Goal: Task Accomplishment & Management: Manage account settings

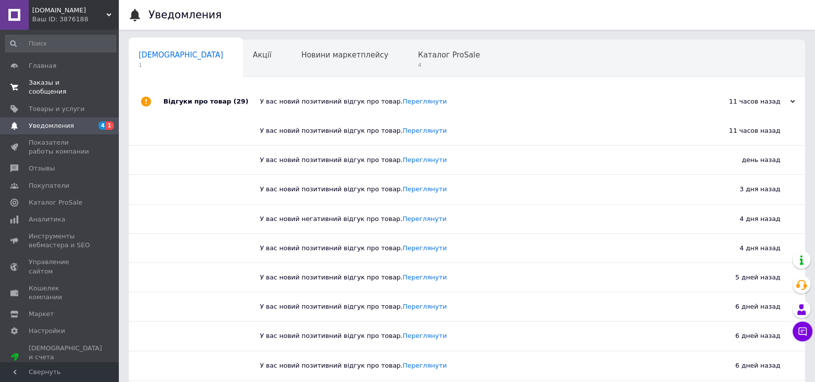
click at [78, 78] on span "Заказы и сообщения" at bounding box center [60, 87] width 63 height 18
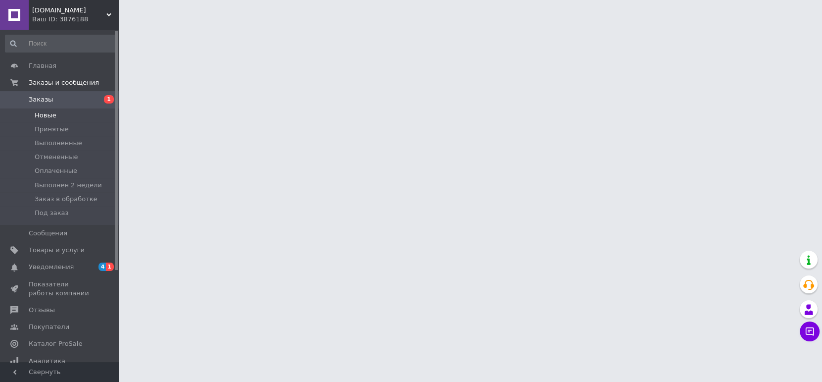
click at [64, 117] on li "Новые" at bounding box center [60, 115] width 121 height 14
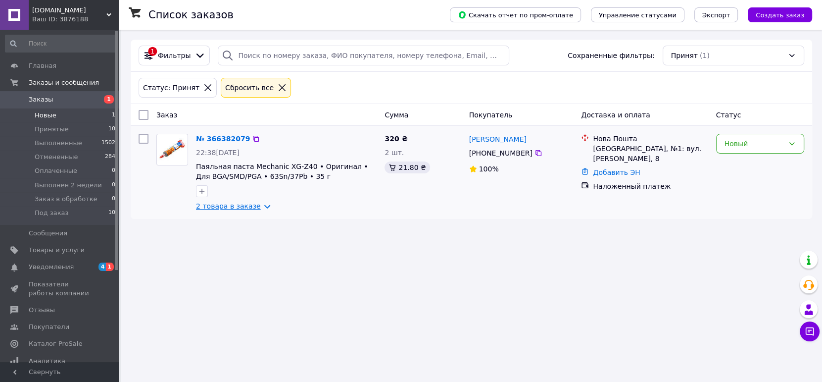
click at [240, 202] on link "2 товара в заказе" at bounding box center [228, 206] width 65 height 8
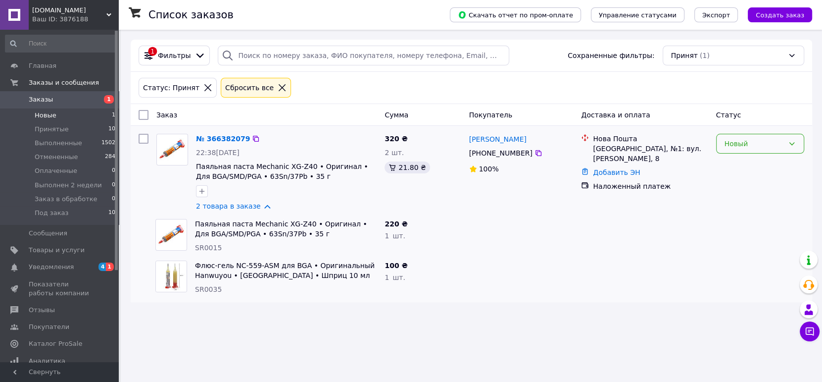
click at [742, 138] on div "Новый" at bounding box center [753, 143] width 59 height 11
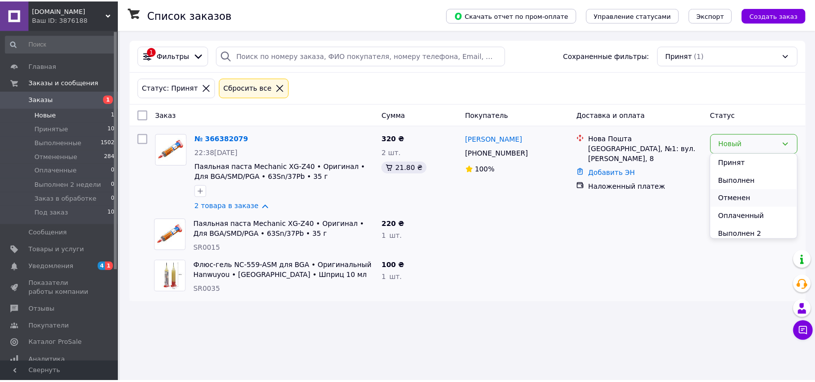
scroll to position [38, 0]
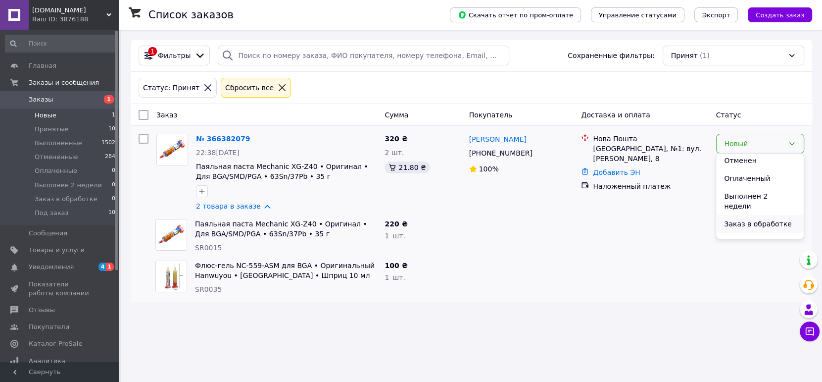
click at [739, 215] on li "Заказ в обработке" at bounding box center [759, 224] width 87 height 18
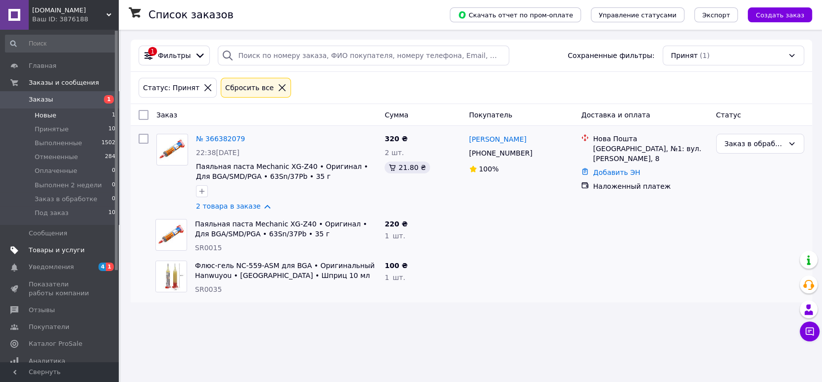
click at [50, 246] on span "Товары и услуги" at bounding box center [57, 249] width 56 height 9
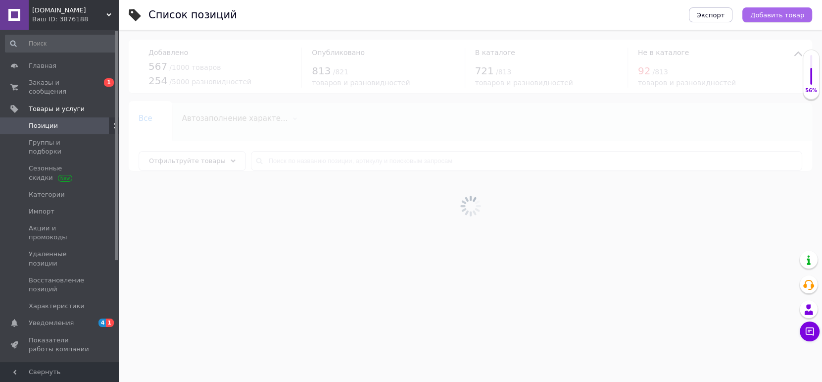
click at [778, 16] on span "Добавить товар" at bounding box center [777, 14] width 54 height 7
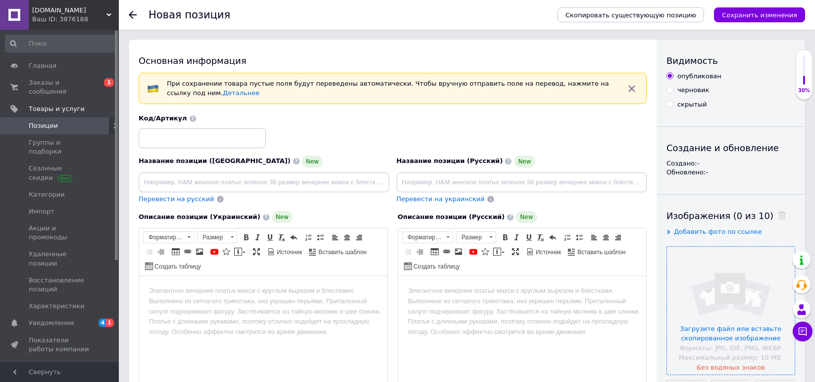
scroll to position [98, 0]
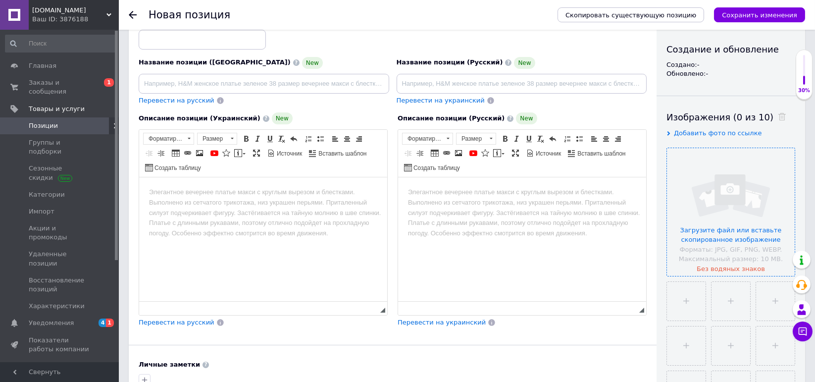
click at [729, 220] on input "file" at bounding box center [731, 212] width 128 height 128
click at [747, 211] on input "file" at bounding box center [731, 212] width 128 height 128
click at [704, 202] on input "file" at bounding box center [731, 212] width 128 height 128
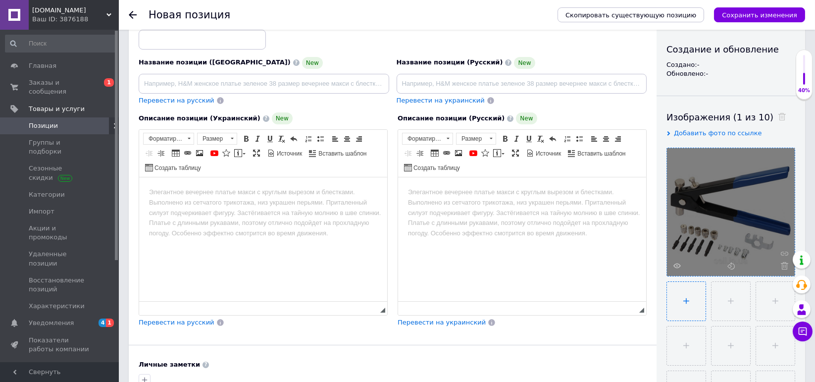
click at [691, 307] on input "file" at bounding box center [686, 301] width 39 height 39
type input "C:\fakepath\O1CN01JNpviv24JVtRsQu2S_!!2216113217370-0-cib[1].jpg"
click at [727, 307] on input "file" at bounding box center [730, 301] width 39 height 39
type input "C:\fakepath\O1CN01OkRbJX24JVtEwfCmv_!!2216113217370-0-cib[1].jpg"
click at [764, 293] on input "file" at bounding box center [775, 301] width 39 height 39
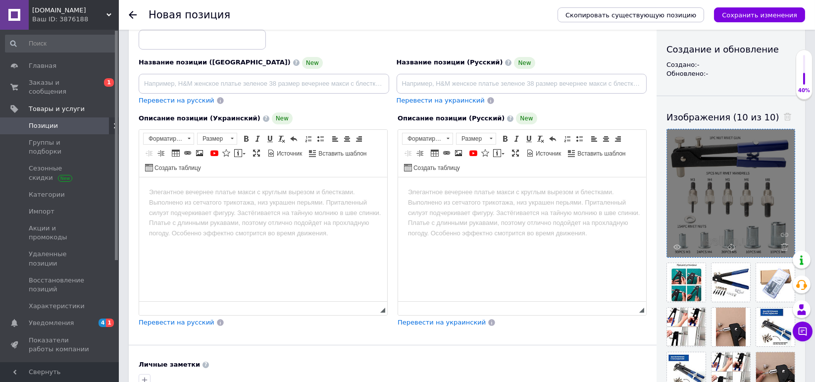
scroll to position [49, 0]
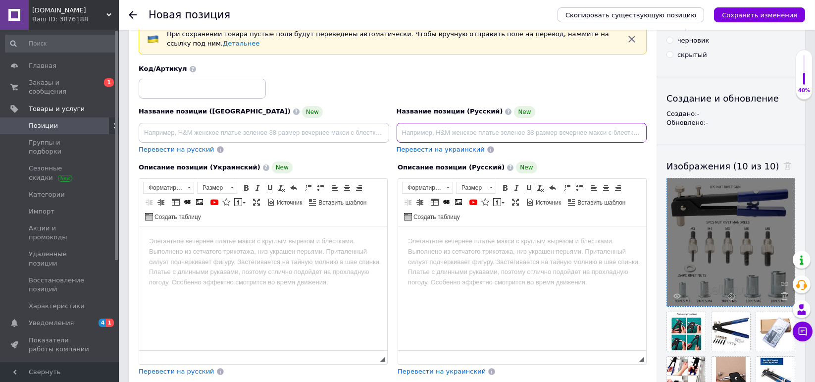
click at [434, 135] on input at bounding box center [521, 133] width 250 height 20
paste input "https://cbu01.alicdn.com/img/ibank/O1CN01OkRbJX24JVtEwfCmv_!!2216113217370-0-ci…"
click at [451, 210] on span "Создать таблицу" at bounding box center [432, 216] width 60 height 12
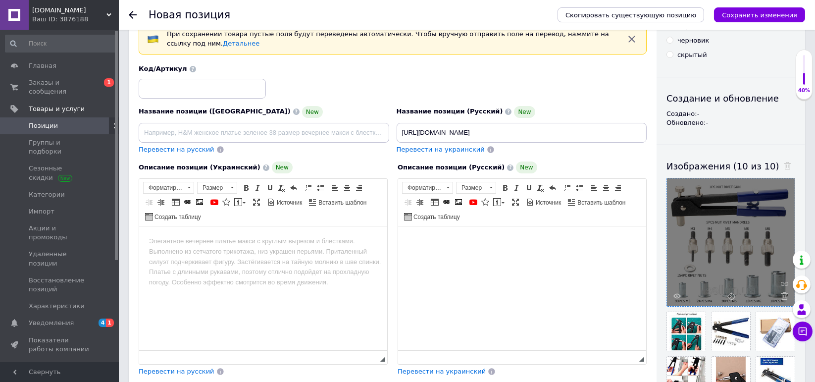
click at [423, 247] on html at bounding box center [521, 241] width 248 height 30
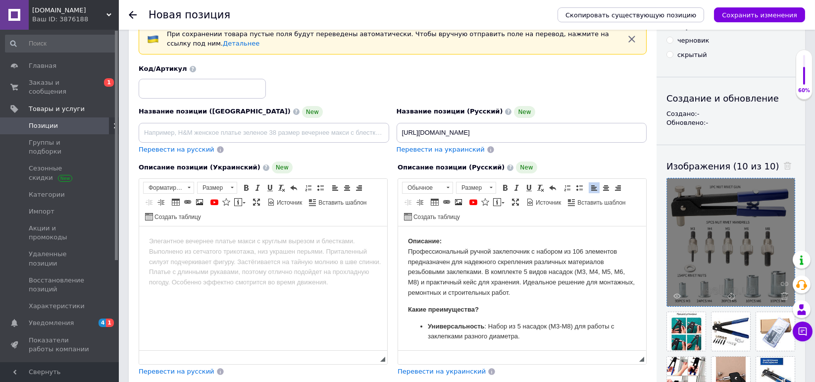
scroll to position [333, 0]
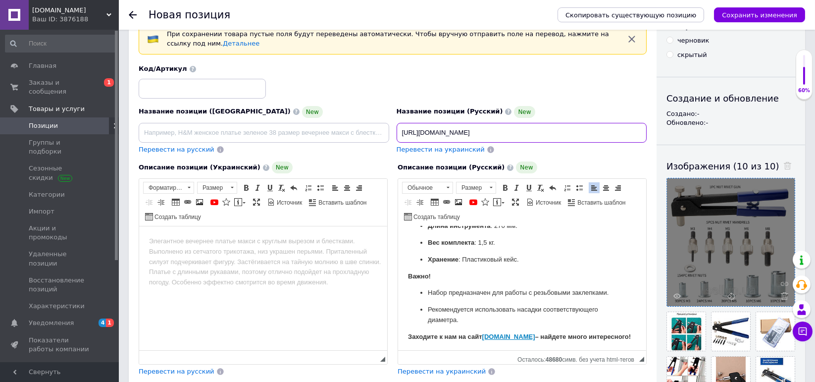
drag, startPoint x: 446, startPoint y: 132, endPoint x: 334, endPoint y: 129, distance: 112.4
click at [334, 129] on div "Название позиции (Украинский) New Перевести на русский Код/Артикул Название поз…" at bounding box center [392, 109] width 515 height 97
click at [408, 135] on input "https://cbu01.alicdn.com/img/ibank/O1CN01OkRbJX24JVtEwfCmv_!!2216113217370-0-ci…" at bounding box center [521, 133] width 250 height 20
paste input "Ручной заклепочник с насадками M3-M8 | Набор 106 шт | Кейс для хранения"
type input "Ручной заклепочник с насадками M3-M8 | Набор 106 шт | Кейс для хранения"
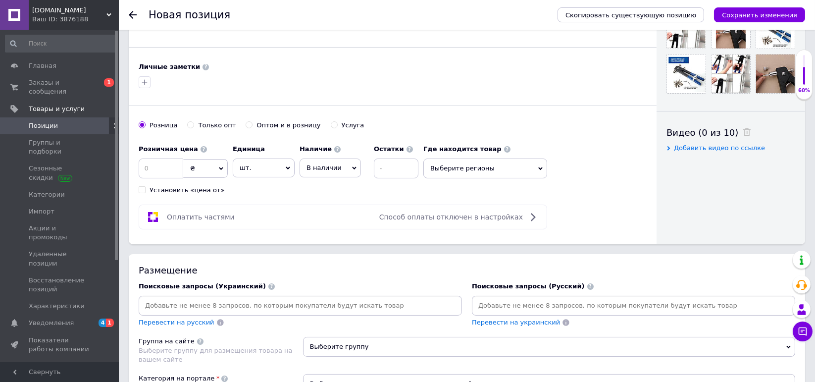
scroll to position [445, 0]
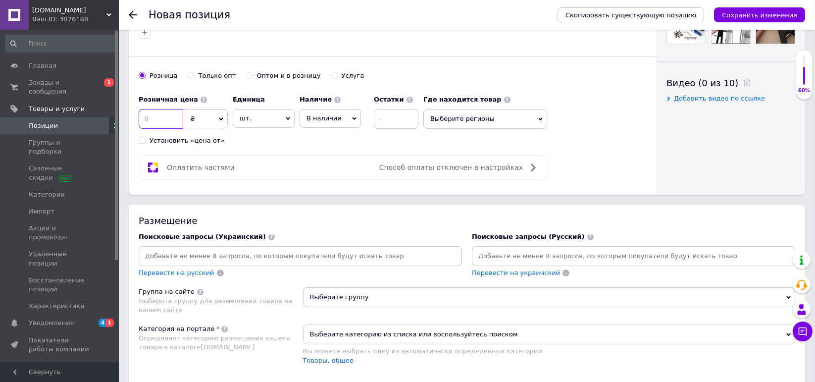
click at [156, 116] on input at bounding box center [161, 119] width 45 height 20
type input "1600"
click at [327, 116] on span "В наличии" at bounding box center [323, 117] width 35 height 7
click at [324, 169] on li "Готово к отправке" at bounding box center [330, 171] width 60 height 23
click at [398, 121] on input at bounding box center [415, 119] width 45 height 20
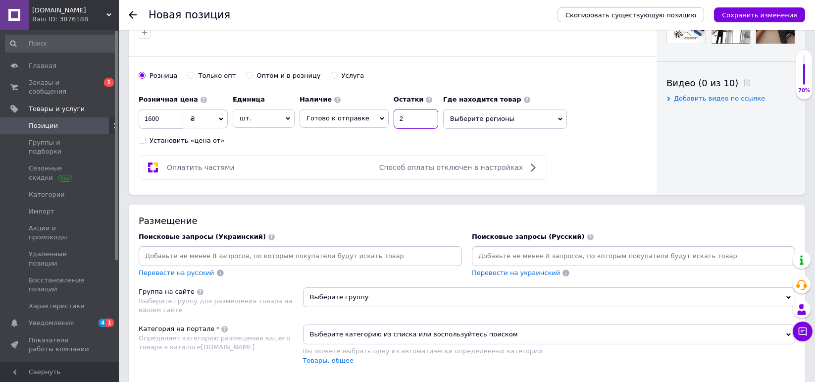
type input "2"
click at [496, 258] on input at bounding box center [633, 255] width 319 height 15
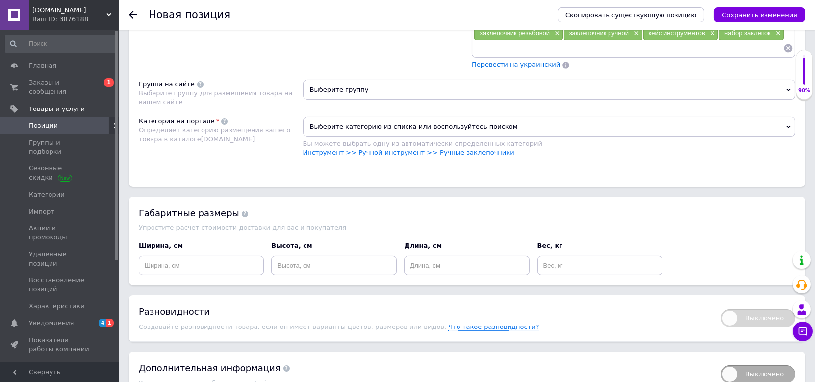
scroll to position [890, 0]
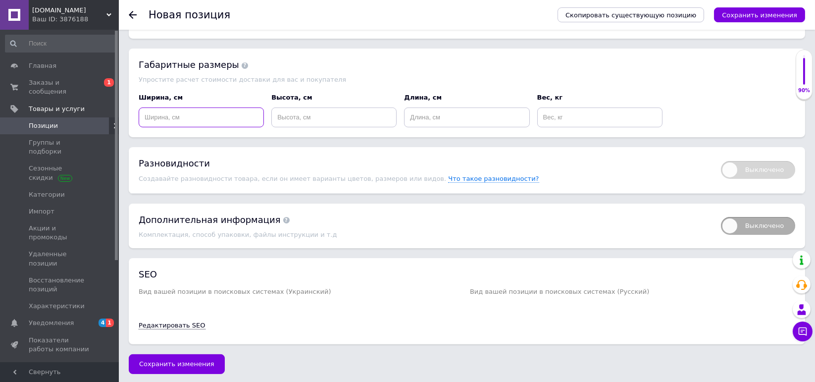
click at [153, 112] on input at bounding box center [201, 117] width 125 height 20
drag, startPoint x: 155, startPoint y: 112, endPoint x: 143, endPoint y: 112, distance: 11.9
click at [143, 112] on input "2" at bounding box center [201, 117] width 125 height 20
type input "17"
click at [312, 116] on input at bounding box center [333, 117] width 125 height 20
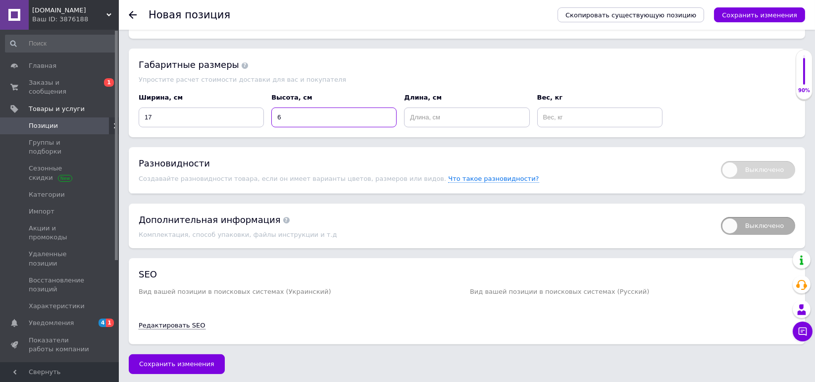
type input "6"
click at [430, 110] on input at bounding box center [466, 117] width 125 height 20
type input "28"
click at [554, 119] on input at bounding box center [599, 117] width 125 height 20
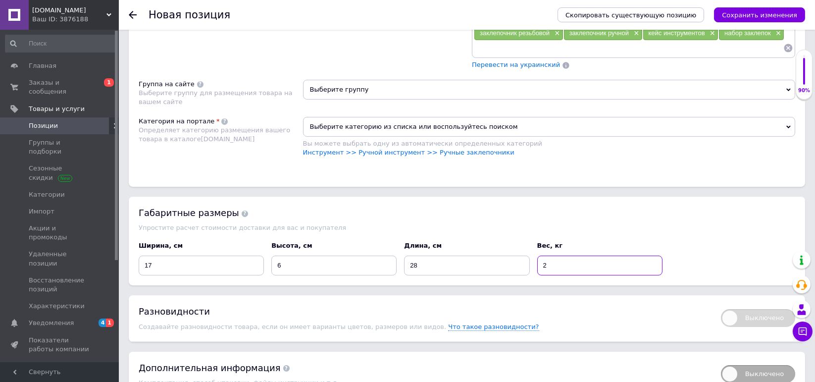
scroll to position [643, 0]
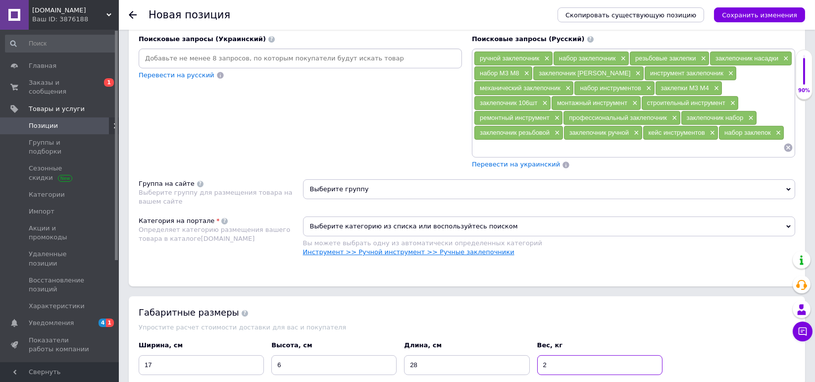
type input "2"
click at [447, 249] on link "Инструмент >> Ручной инструмент >> Ручные заклепочники" at bounding box center [408, 251] width 211 height 7
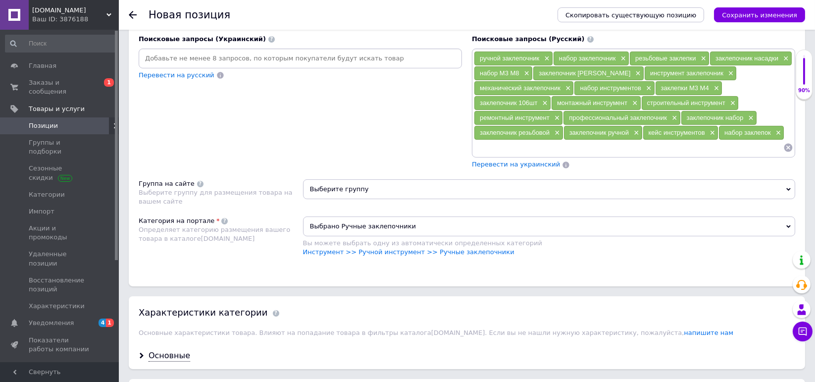
scroll to position [742, 0]
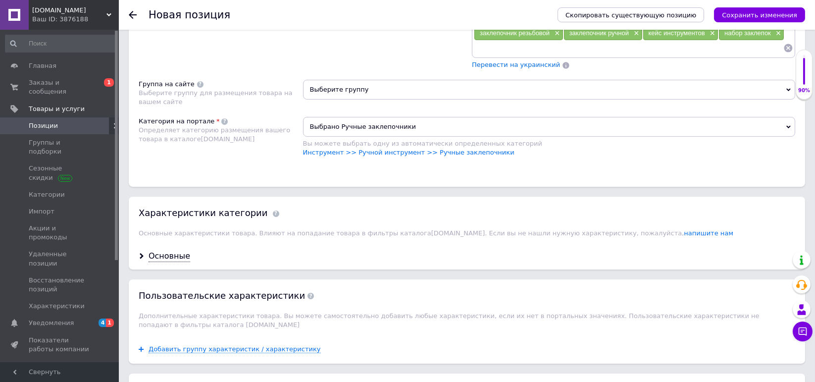
click at [410, 93] on span "Выберите группу" at bounding box center [549, 90] width 492 height 20
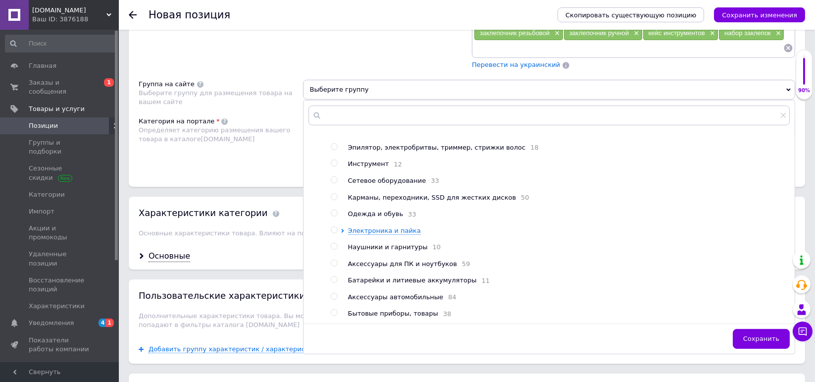
scroll to position [792, 0]
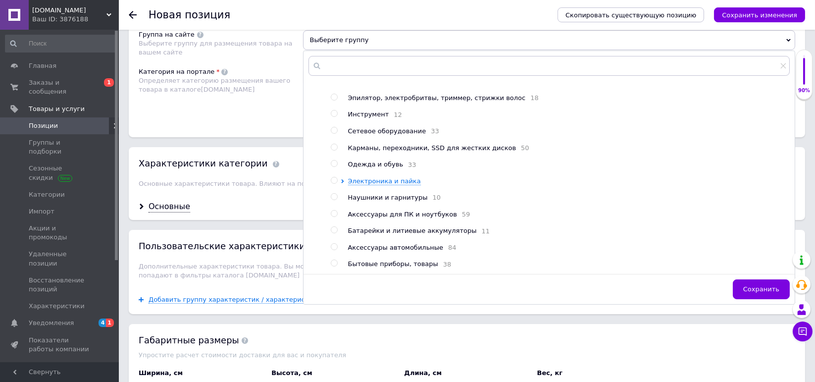
click at [333, 243] on input "radio" at bounding box center [334, 246] width 6 height 6
radio input "true"
click at [751, 285] on span "Сохранить" at bounding box center [761, 288] width 36 height 7
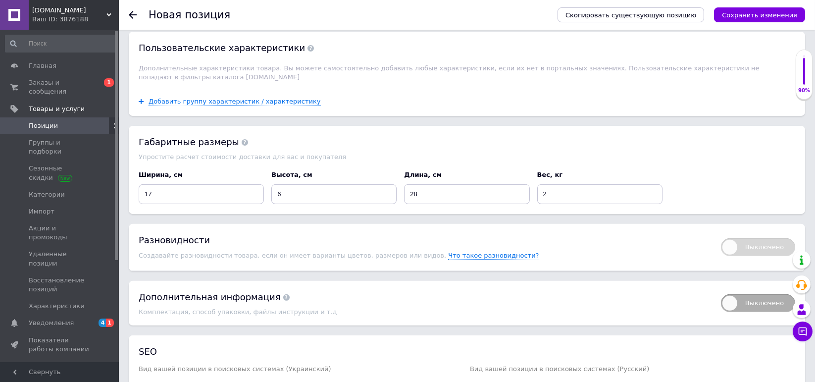
scroll to position [1060, 0]
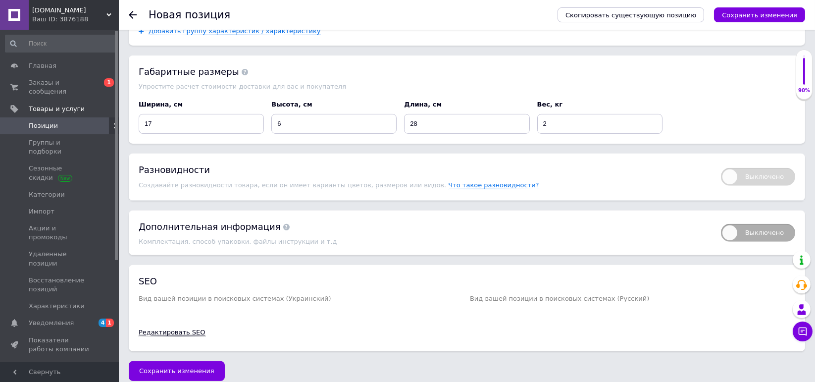
click at [184, 328] on link "Редактировать SEO" at bounding box center [172, 332] width 67 height 8
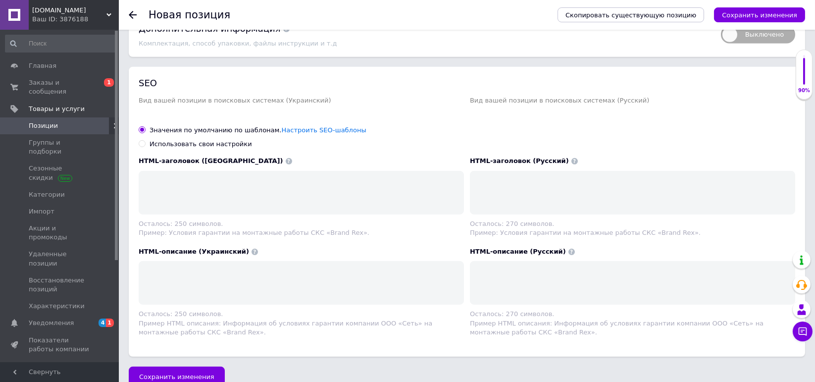
scroll to position [1262, 0]
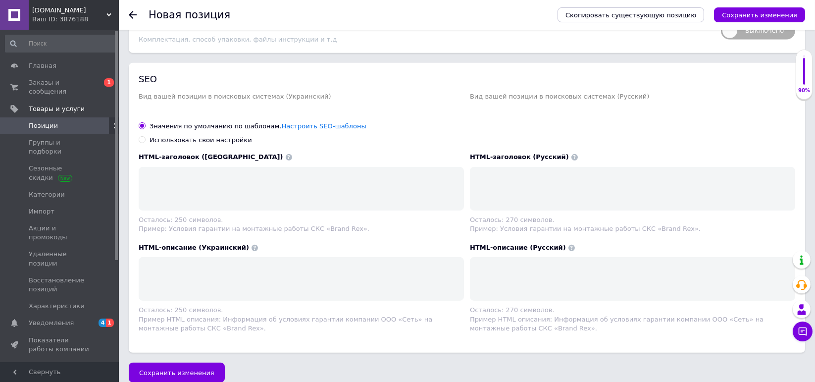
click at [167, 136] on div "Использовать свои настройки" at bounding box center [200, 140] width 102 height 9
click at [145, 136] on input "Использовать свои настройки" at bounding box center [142, 139] width 6 height 6
radio input "true"
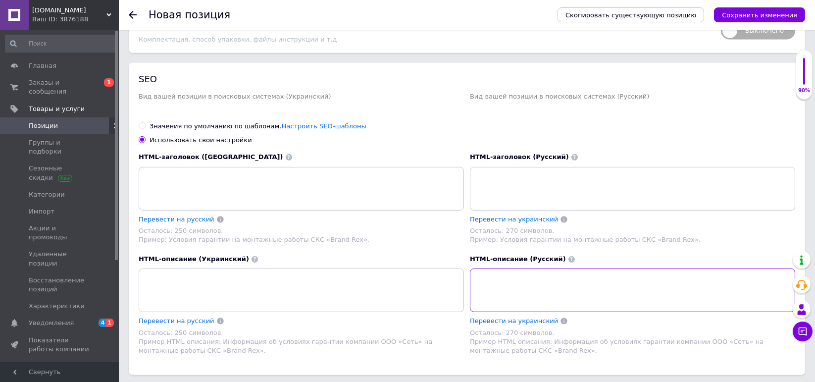
click at [493, 286] on textarea at bounding box center [632, 290] width 325 height 44
paste textarea "Ручной заклепочник, набор 106шт, насадки M3-M8, резьбовые заклепки, механически…"
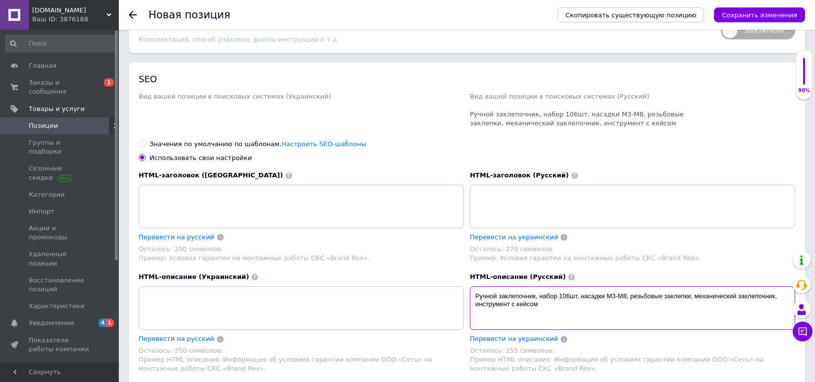
type textarea "Ручной заклепочник, набор 106шт, насадки M3-M8, резьбовые заклепки, механически…"
click at [497, 196] on textarea at bounding box center [632, 207] width 325 height 44
paste textarea "Ручной заклепочник с насадками M3-M8 | Набор 106 шт | Кейс для хранения"
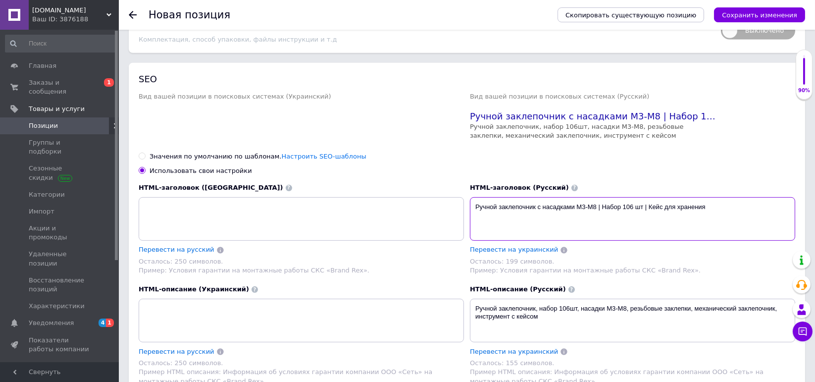
type textarea "Ручной заклепочник с насадками M3-M8 | Набор 106 шт | Кейс для хранения"
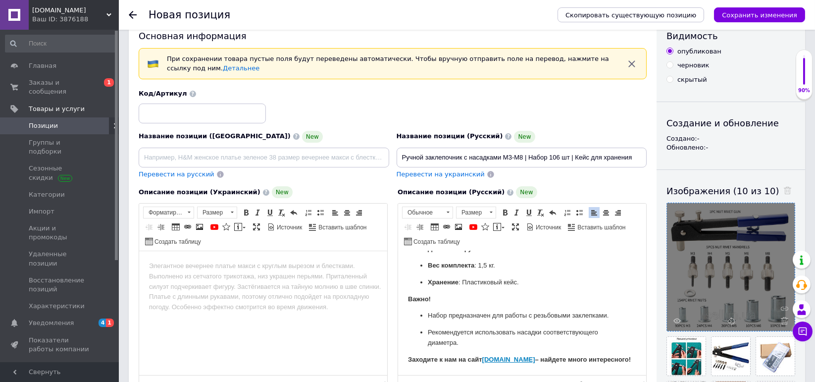
scroll to position [0, 0]
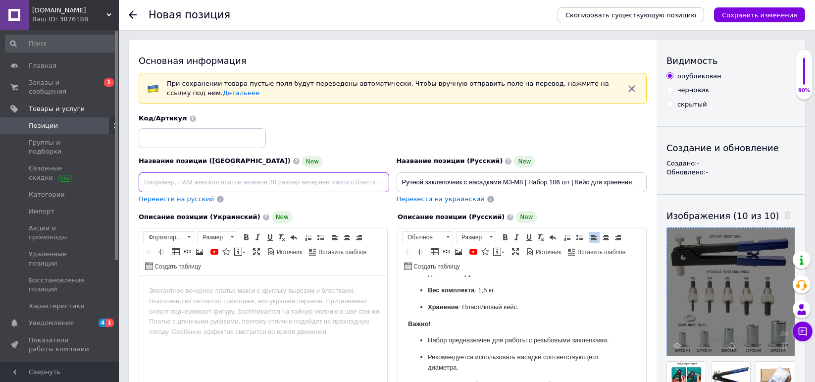
click at [159, 182] on input at bounding box center [264, 182] width 250 height 20
paste input "Ручний заклепник з насадками M3-M8 | Набір 106 шт | Кейс для зберігання"
type input "Ручний заклепник з насадками M3-M8 | Набір 106 шт | Кейс для зберігання"
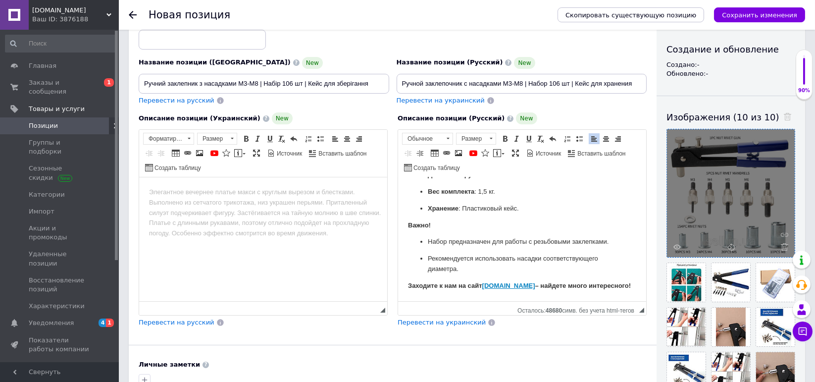
click at [179, 199] on html at bounding box center [263, 192] width 248 height 30
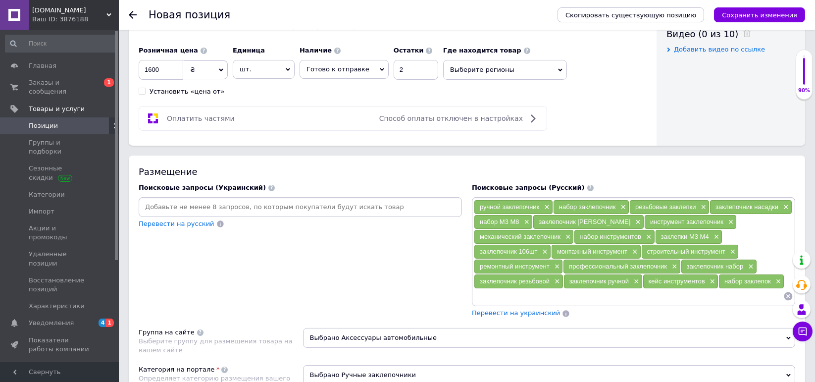
scroll to position [544, 0]
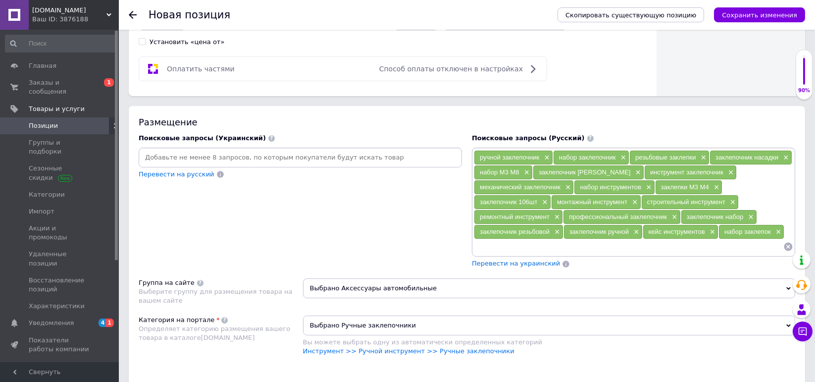
click at [204, 156] on input at bounding box center [300, 157] width 319 height 15
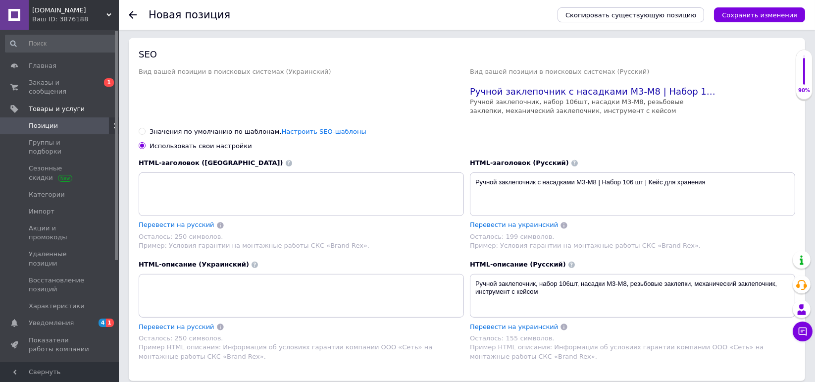
scroll to position [1315, 0]
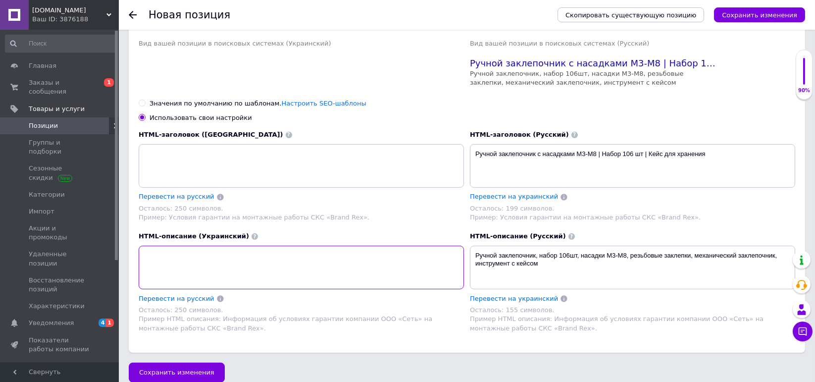
click at [189, 247] on textarea at bounding box center [301, 267] width 325 height 44
paste textarea "Ручний заклепник, набір 106шт, насадки M3-M8, різьбові заклепки, механічний зак…"
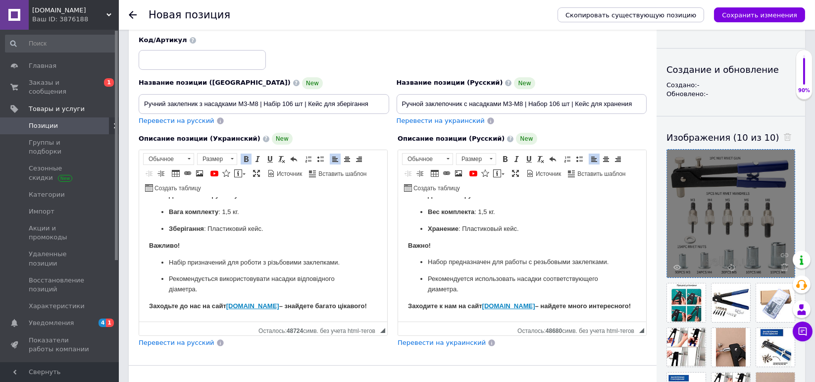
scroll to position [0, 0]
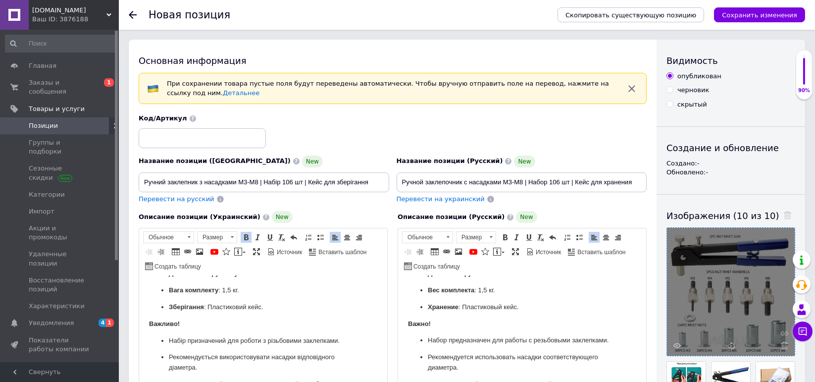
type textarea "Ручний заклепник, набір 106шт, насадки M3-M8, різьбові заклепки, механічний зак…"
click at [272, 184] on input "Ручний заклепник з насадками M3-M8 | Набір 106 шт | Кейс для зберігання" at bounding box center [264, 182] width 250 height 20
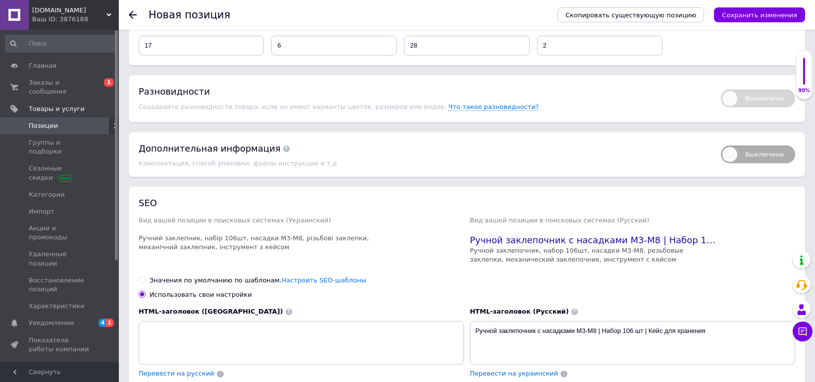
scroll to position [1237, 0]
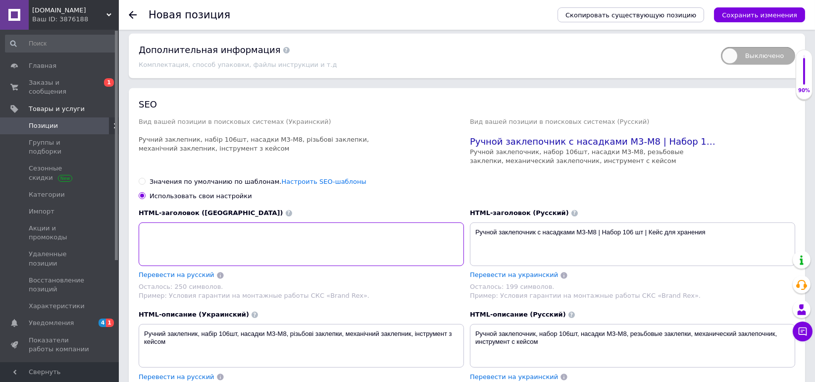
click at [167, 232] on textarea at bounding box center [301, 244] width 325 height 44
paste textarea "Ручний заклепник з насадками M3-M8 | Набір 106 шт | Кейс для зберігання"
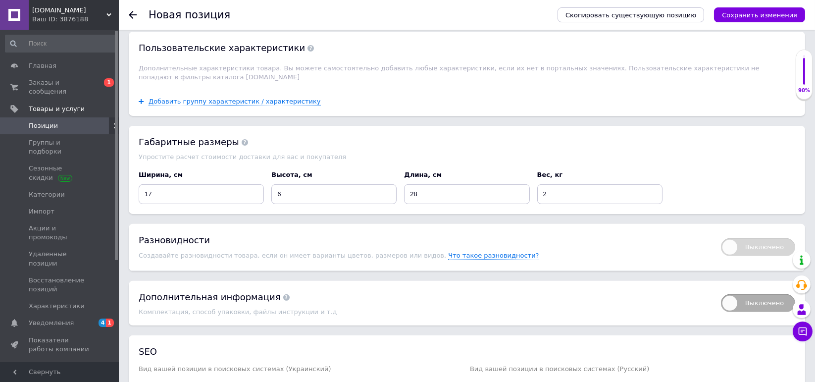
scroll to position [841, 0]
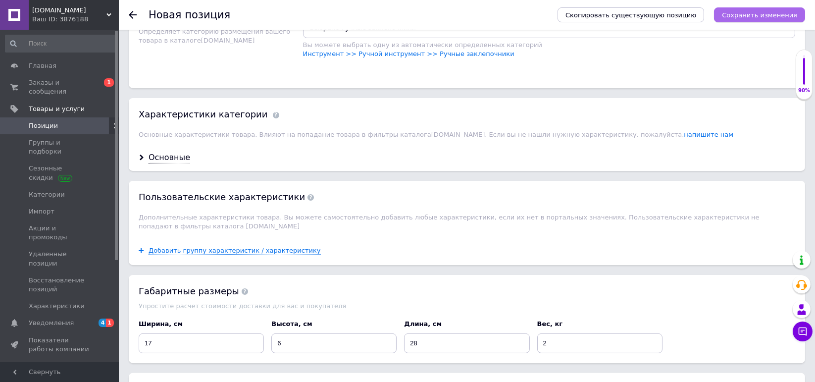
type textarea "Ручний заклепник з насадками M3-M8 | Набір 106 шт | Кейс для зберігання"
click at [742, 12] on icon "Сохранить изменения" at bounding box center [759, 14] width 75 height 7
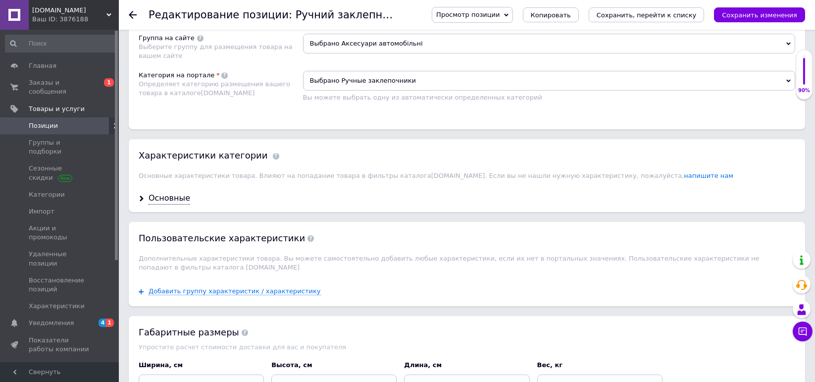
scroll to position [692, 0]
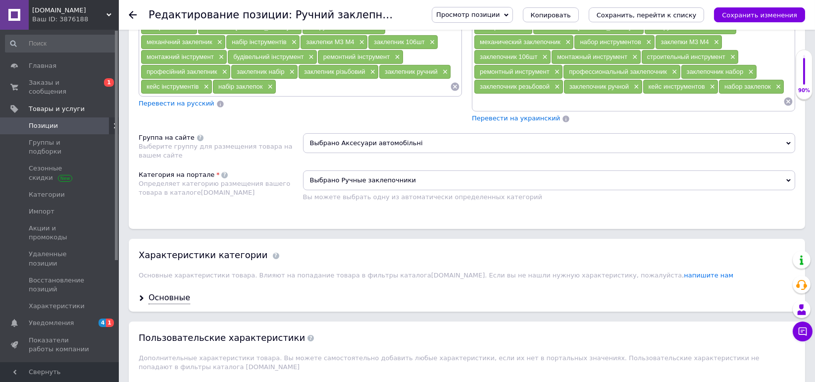
click at [488, 14] on span "Просмотр позиции" at bounding box center [467, 14] width 63 height 7
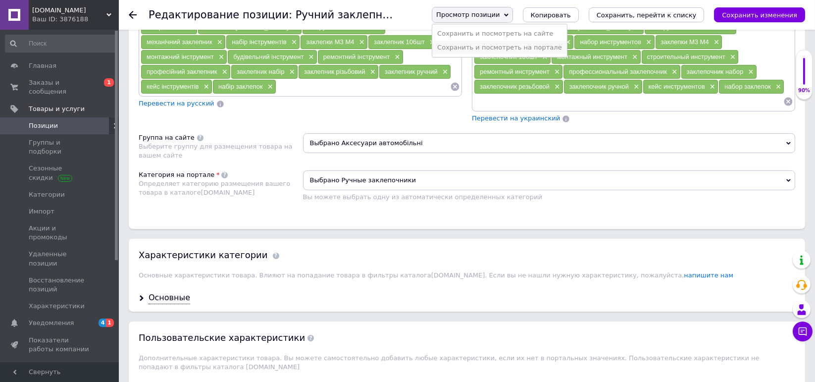
click at [497, 46] on li "Сохранить и посмотреть на портале" at bounding box center [499, 48] width 135 height 14
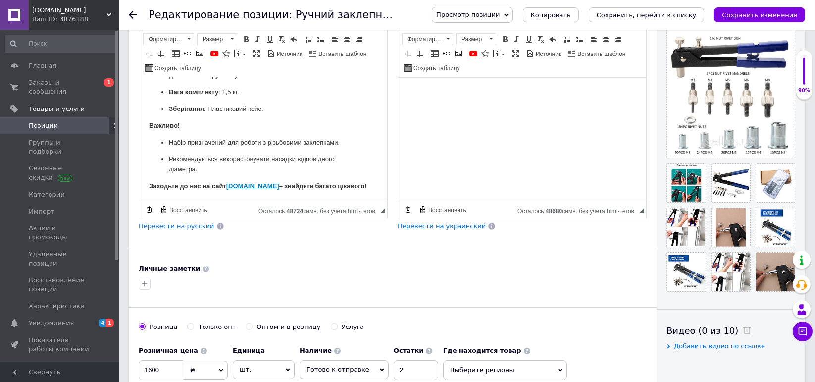
scroll to position [396, 0]
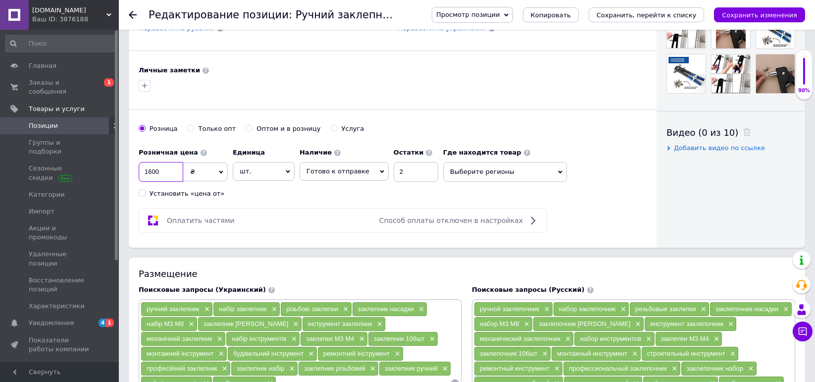
click at [148, 170] on input "1600" at bounding box center [161, 172] width 45 height 20
type input "1200"
click at [755, 14] on icon "Сохранить изменения" at bounding box center [759, 14] width 75 height 7
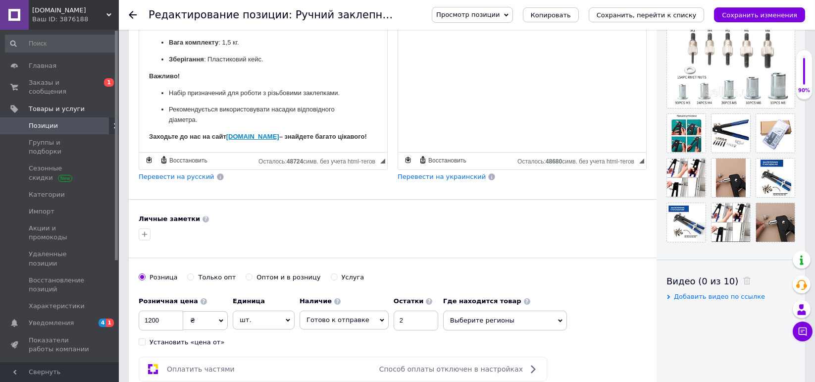
click at [499, 12] on span "Просмотр позиции" at bounding box center [467, 14] width 63 height 7
click at [507, 45] on li "Сохранить и посмотреть на портале" at bounding box center [499, 48] width 135 height 14
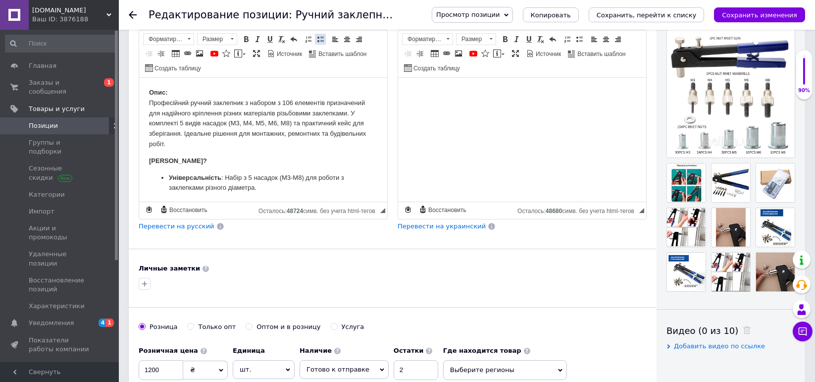
scroll to position [49, 0]
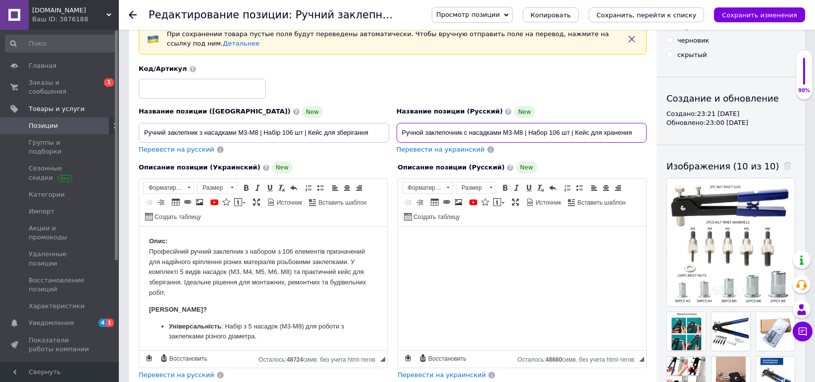
click at [423, 133] on input "Ручной заклепочник с насадками M3-M8 | Набор 106 шт | Кейс для хранения" at bounding box center [521, 133] width 250 height 20
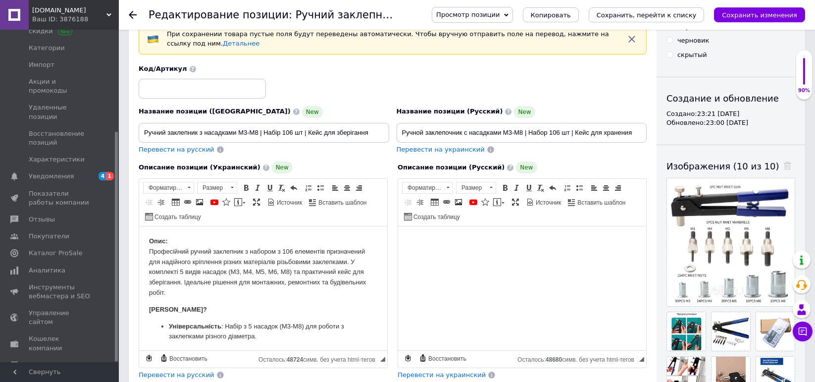
click at [41, 360] on span "Маркет" at bounding box center [41, 364] width 25 height 9
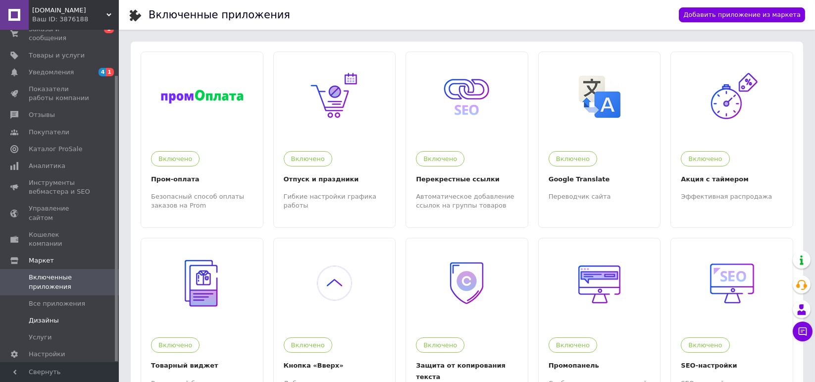
scroll to position [53, 0]
click at [47, 162] on span "Аналитика" at bounding box center [47, 166] width 37 height 9
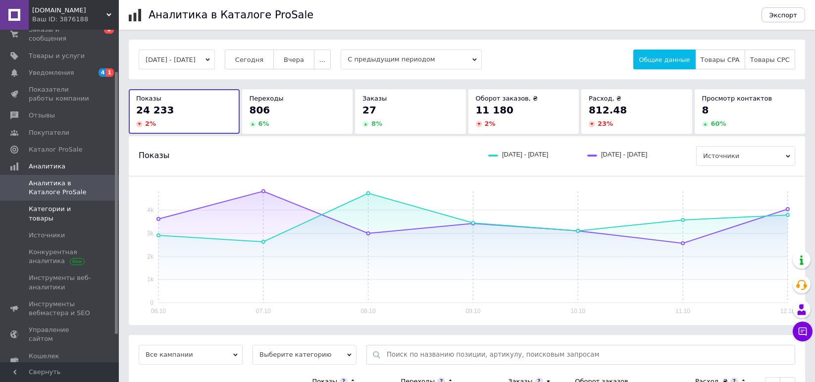
click at [40, 200] on link "Категории и товары" at bounding box center [60, 213] width 121 height 26
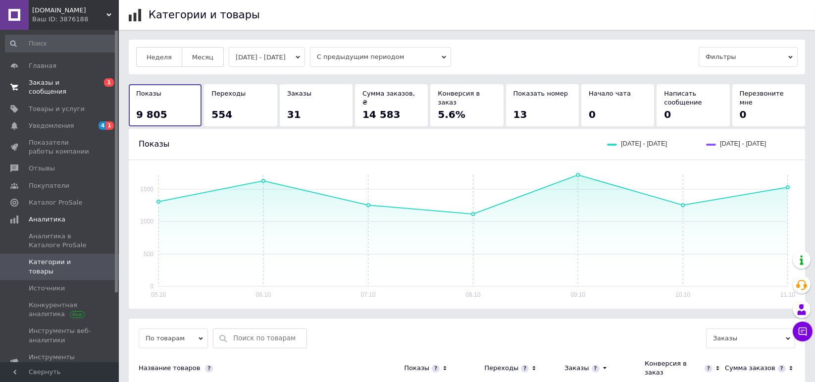
click at [76, 78] on span "Заказы и сообщения" at bounding box center [60, 87] width 63 height 18
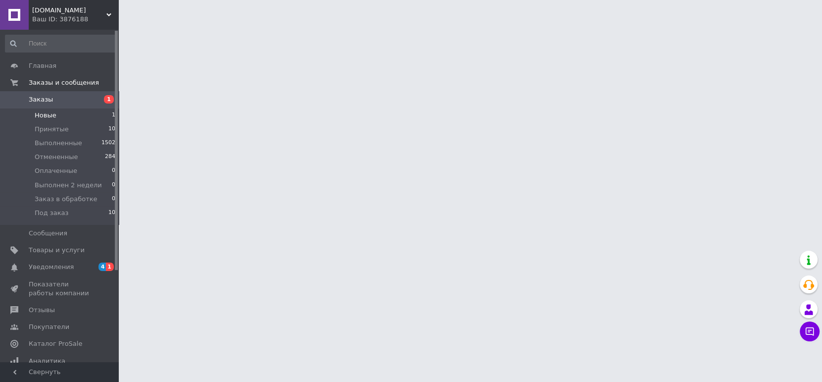
click at [63, 115] on li "Новые 1" at bounding box center [60, 115] width 121 height 14
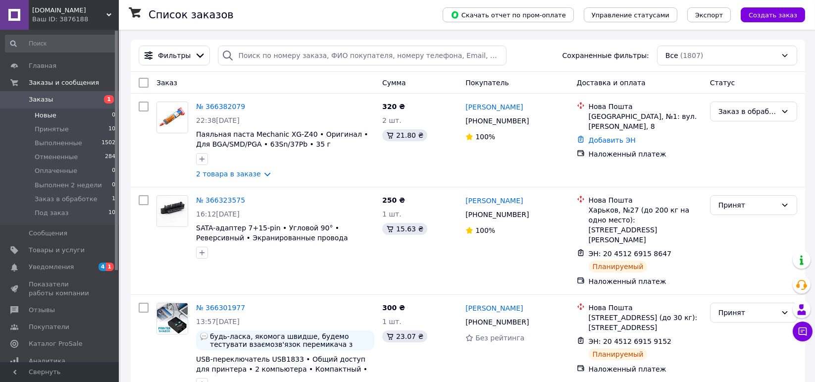
click at [63, 115] on li "Новые 0" at bounding box center [60, 115] width 121 height 14
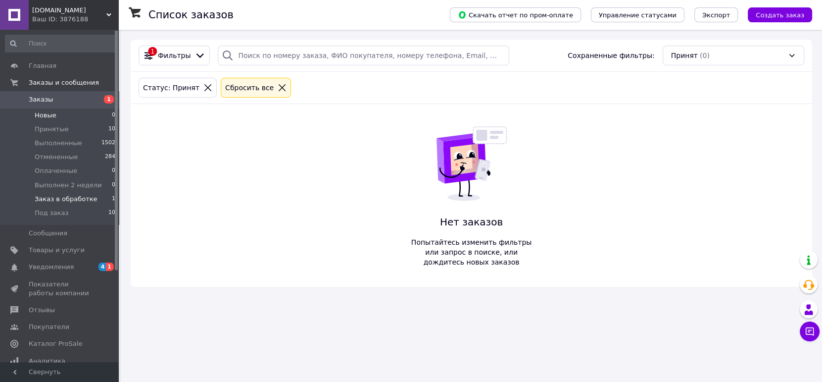
click at [78, 196] on span "Заказ в обработке" at bounding box center [66, 198] width 63 height 9
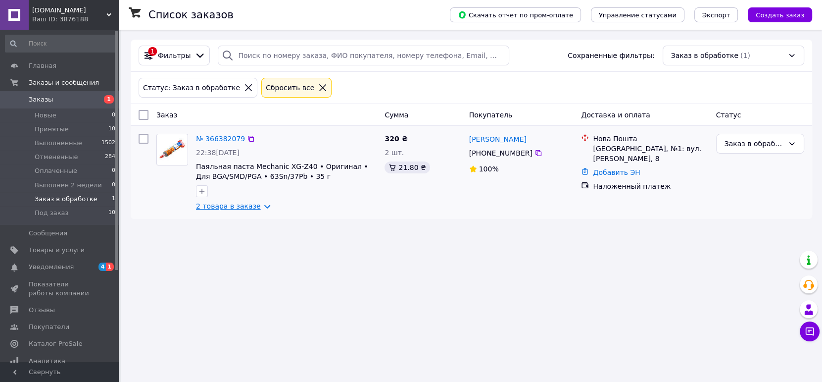
click at [255, 204] on link "2 товара в заказе" at bounding box center [228, 206] width 65 height 8
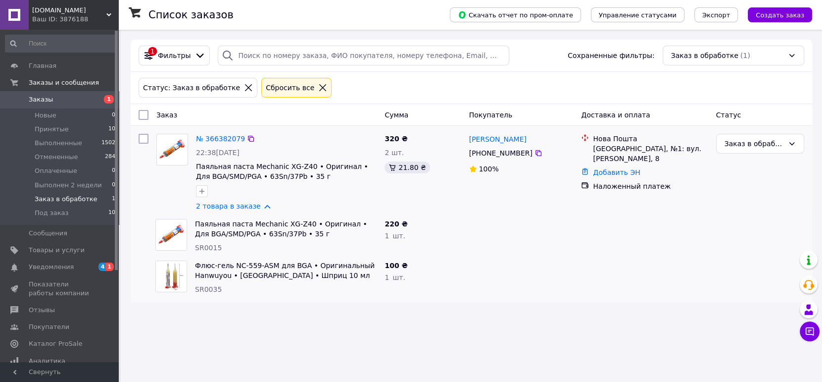
drag, startPoint x: 174, startPoint y: 205, endPoint x: 168, endPoint y: 202, distance: 6.9
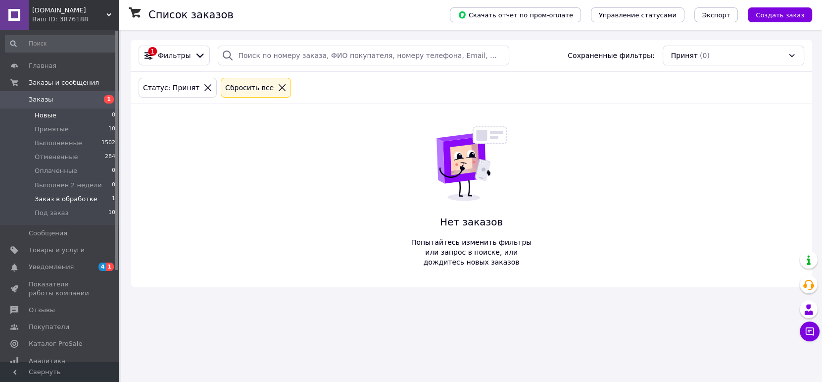
click at [96, 200] on li "Заказ в обработке 1" at bounding box center [60, 199] width 121 height 14
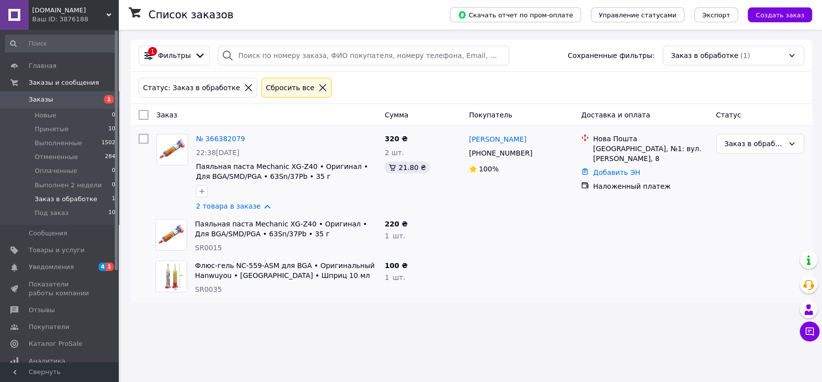
click at [220, 135] on link "№ 366382079" at bounding box center [220, 139] width 49 height 8
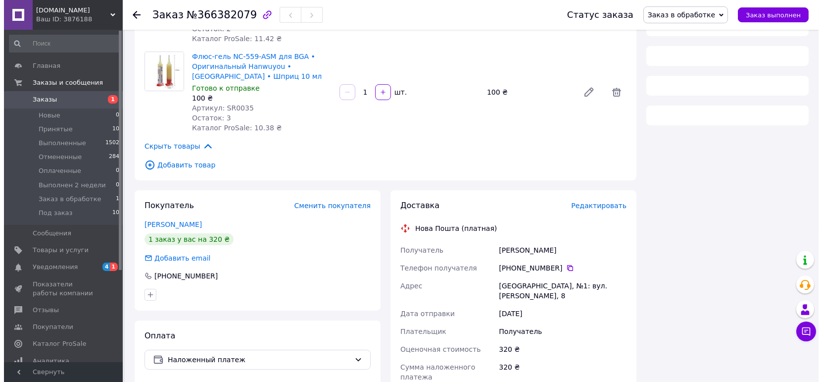
scroll to position [198, 0]
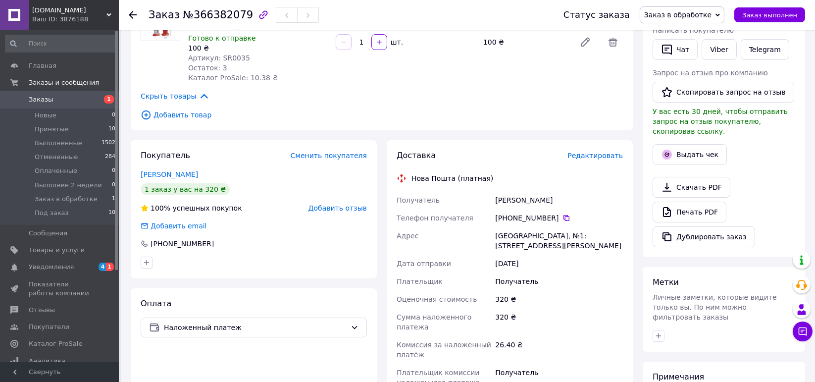
click at [591, 151] on span "Редактировать" at bounding box center [594, 155] width 55 height 8
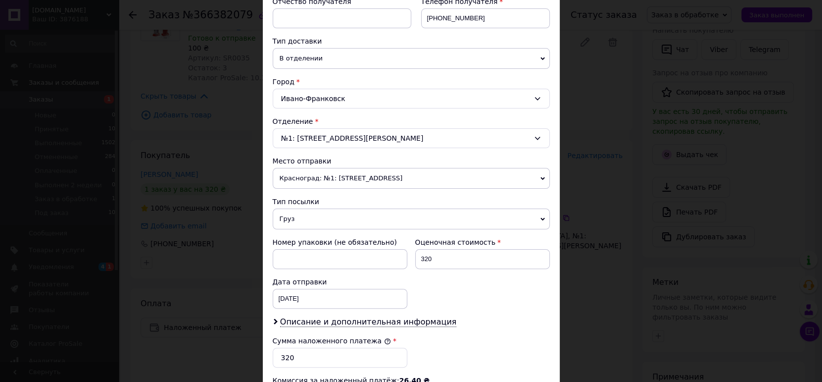
click at [377, 208] on span "Груз" at bounding box center [411, 218] width 277 height 21
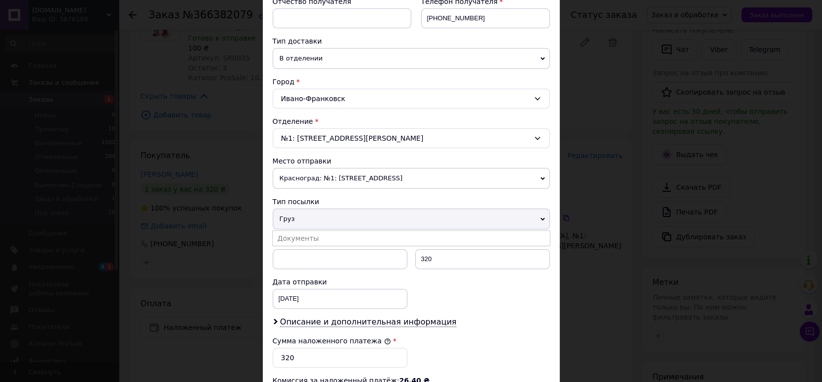
click at [380, 217] on div "Плательщик Получатель Отправитель Фамилия получателя Якубовский Имя получателя …" at bounding box center [411, 204] width 277 height 577
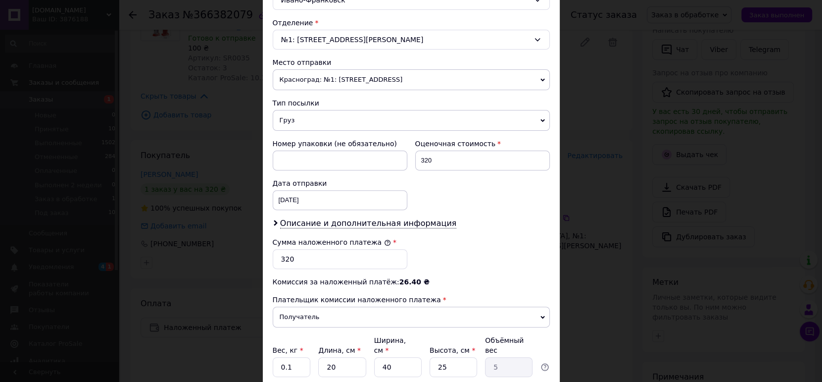
scroll to position [346, 0]
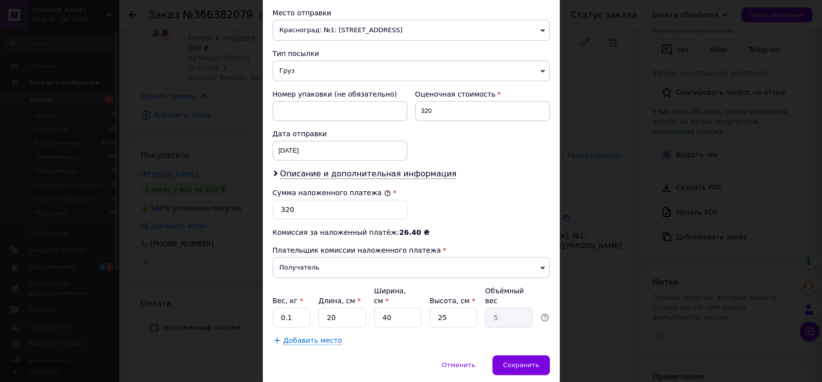
click at [321, 60] on span "Груз" at bounding box center [411, 70] width 277 height 21
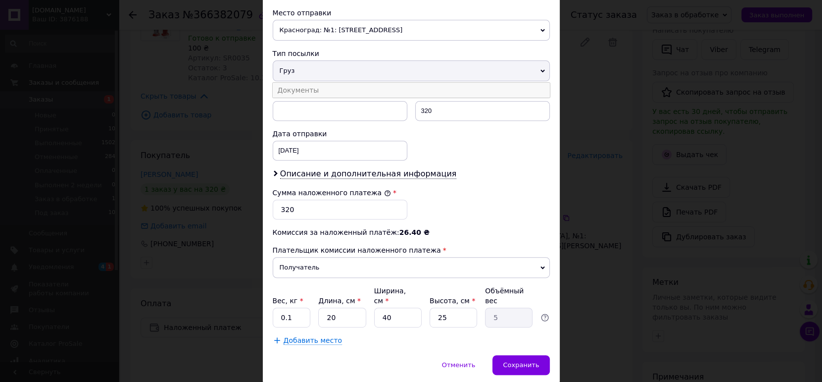
click at [327, 83] on li "Документы" at bounding box center [411, 90] width 277 height 15
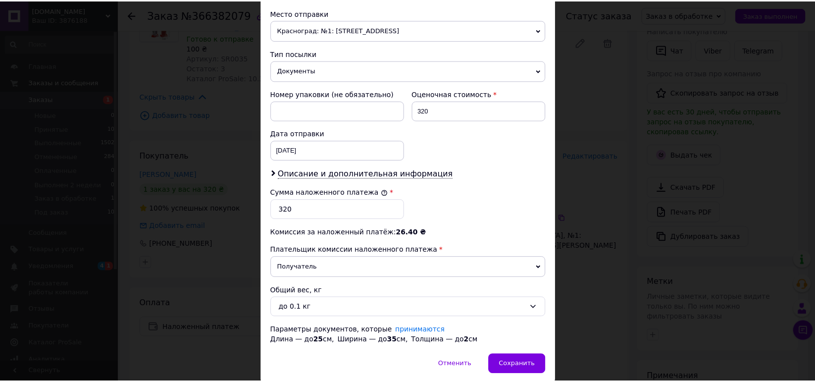
scroll to position [363, 0]
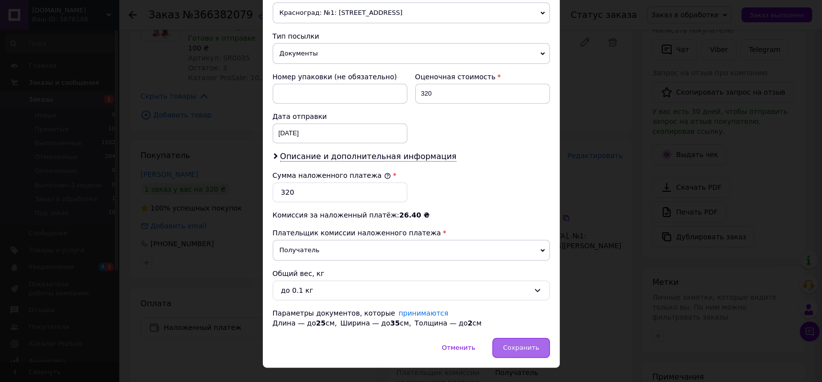
click at [518, 343] on span "Сохранить" at bounding box center [521, 346] width 36 height 7
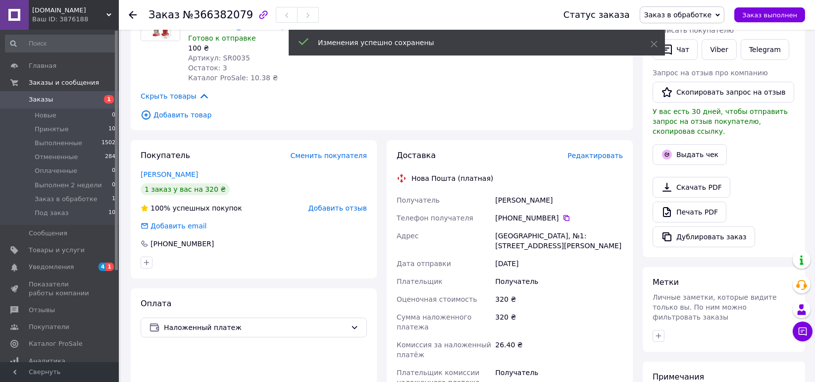
scroll to position [296, 0]
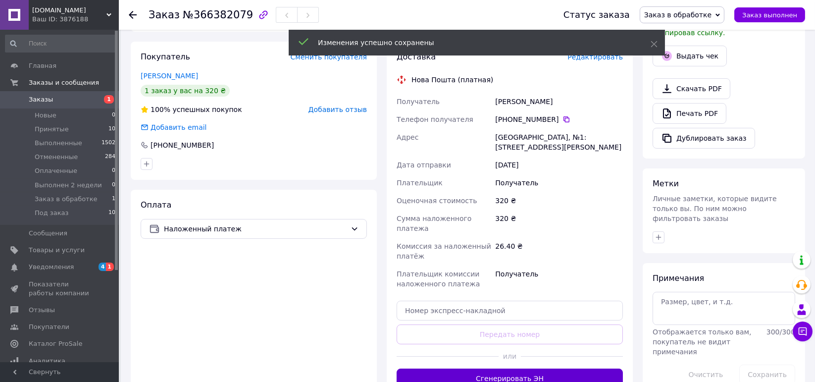
click at [494, 368] on button "Сгенерировать ЭН" at bounding box center [509, 378] width 226 height 20
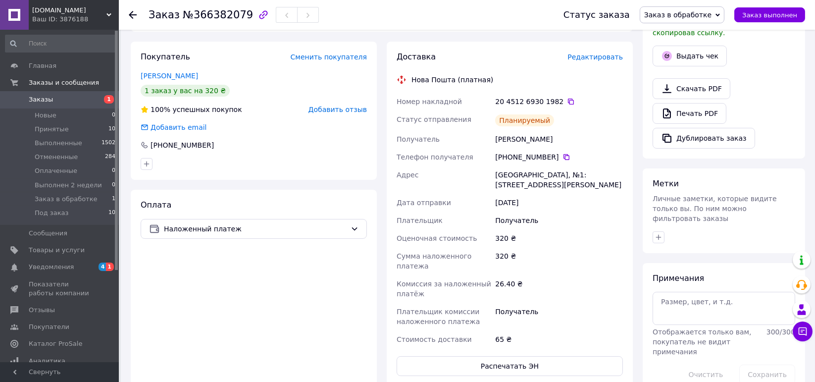
scroll to position [148, 0]
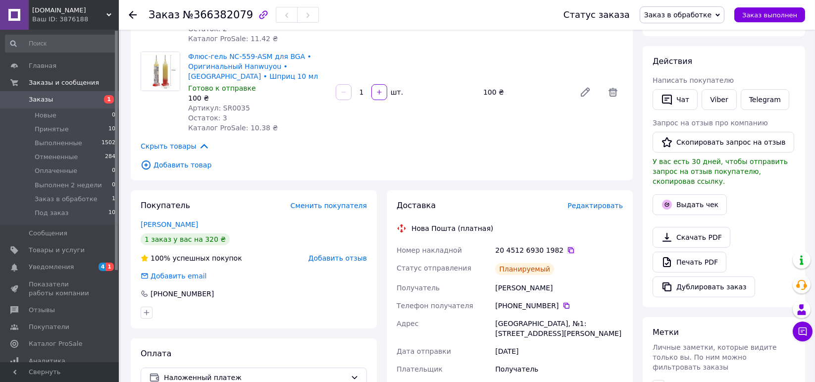
click at [567, 246] on icon at bounding box center [571, 250] width 8 height 8
